Goal: Navigation & Orientation: Go to known website

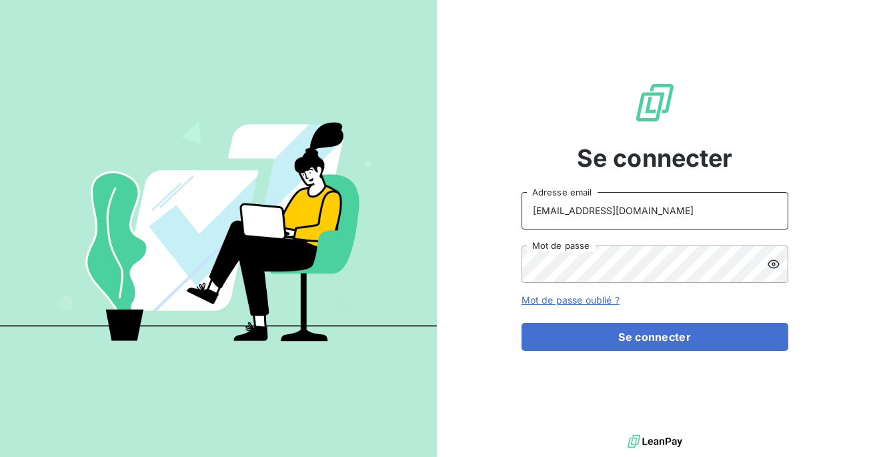
click at [615, 209] on input "[EMAIL_ADDRESS][DOMAIN_NAME]" at bounding box center [654, 210] width 267 height 37
type input "admin@brut"
click at [374, 54] on div at bounding box center [218, 228] width 437 height 457
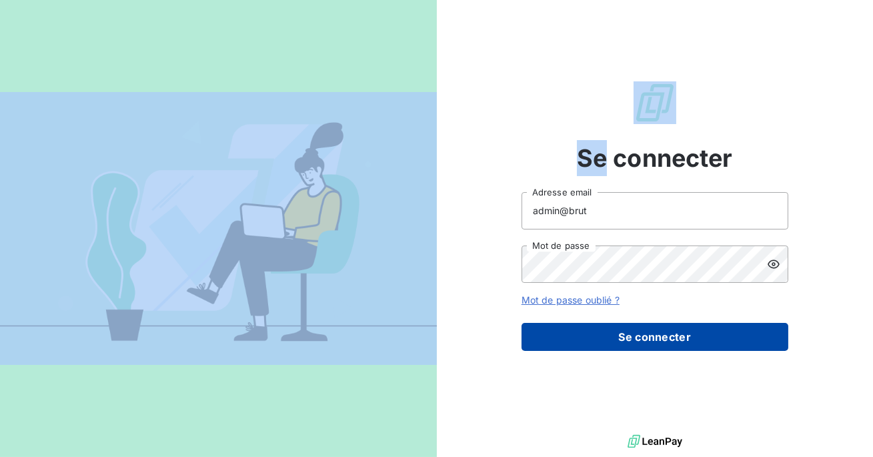
click at [648, 346] on button "Se connecter" at bounding box center [654, 337] width 267 height 28
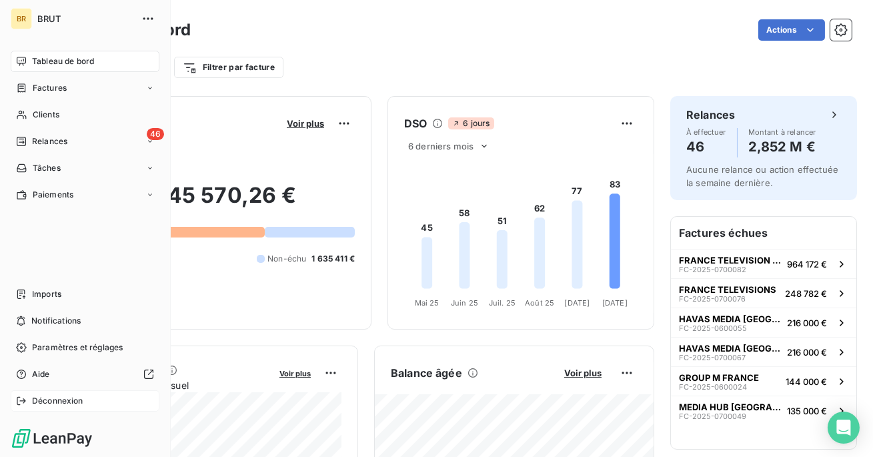
click at [36, 397] on span "Déconnexion" at bounding box center [57, 401] width 51 height 12
